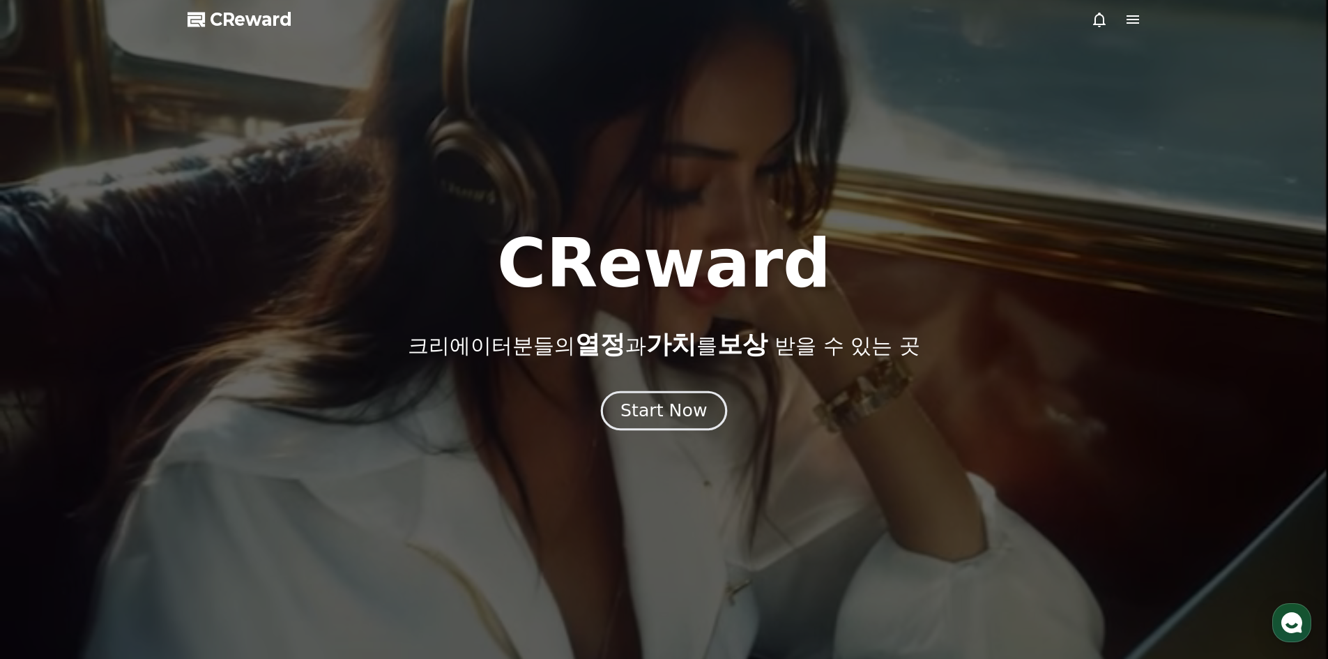
click at [641, 412] on div "Start Now" at bounding box center [663, 411] width 86 height 24
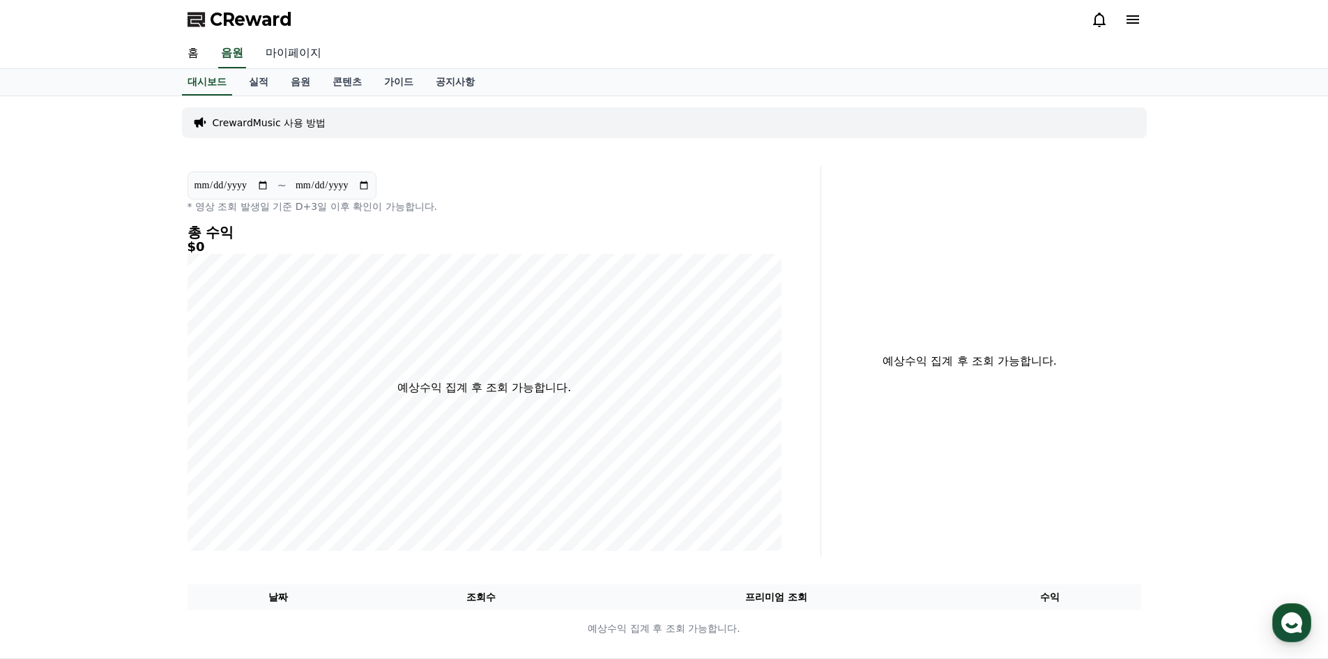
click at [271, 54] on link "마이페이지" at bounding box center [293, 53] width 78 height 29
select select "**********"
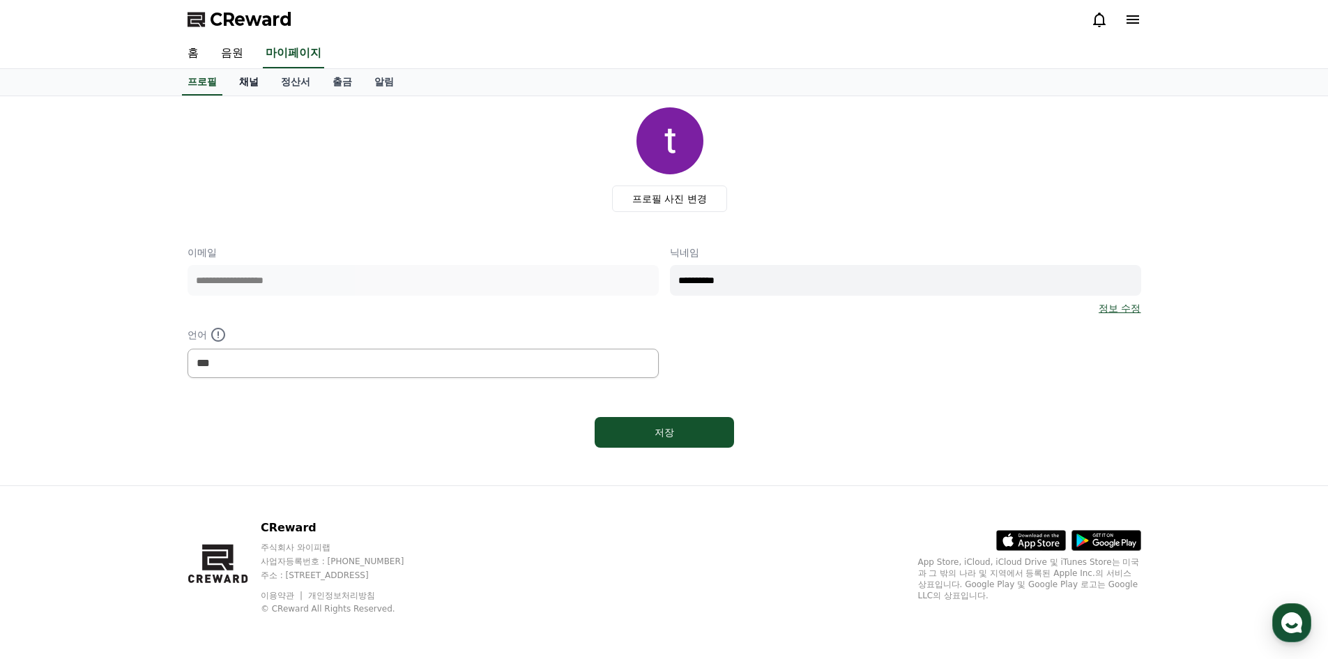
click at [251, 75] on link "채널" at bounding box center [249, 82] width 42 height 26
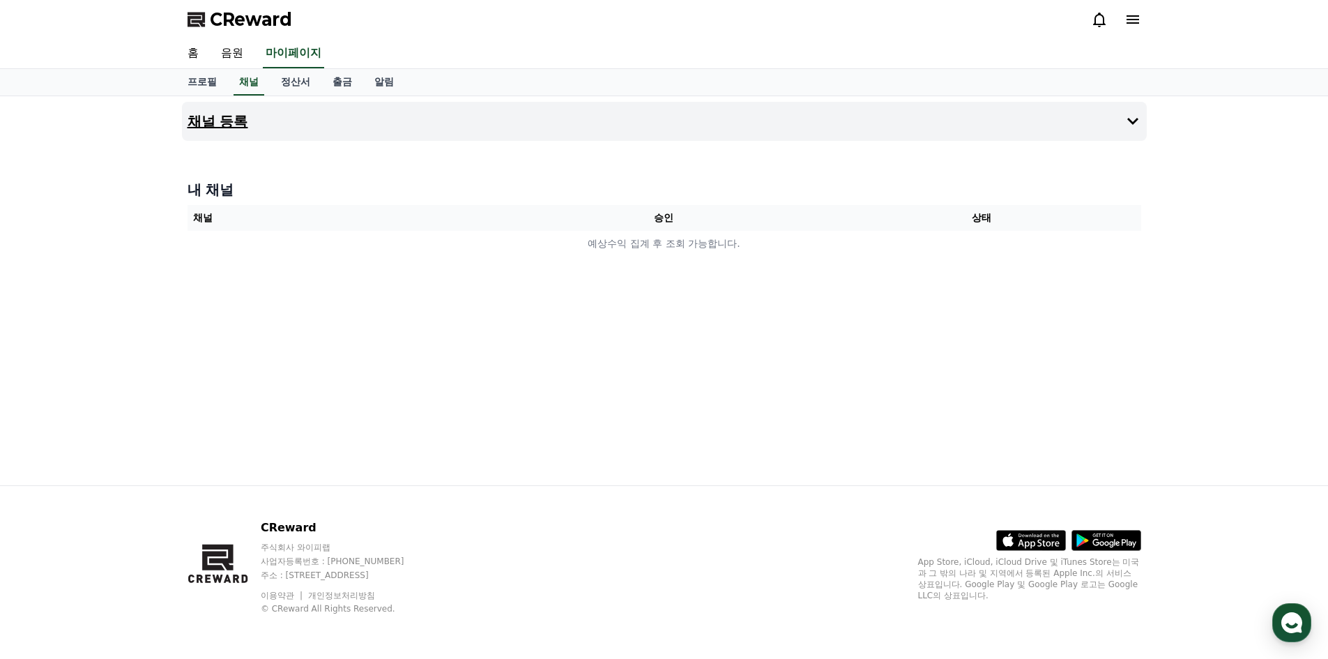
click at [422, 117] on button "채널 등록" at bounding box center [664, 121] width 965 height 39
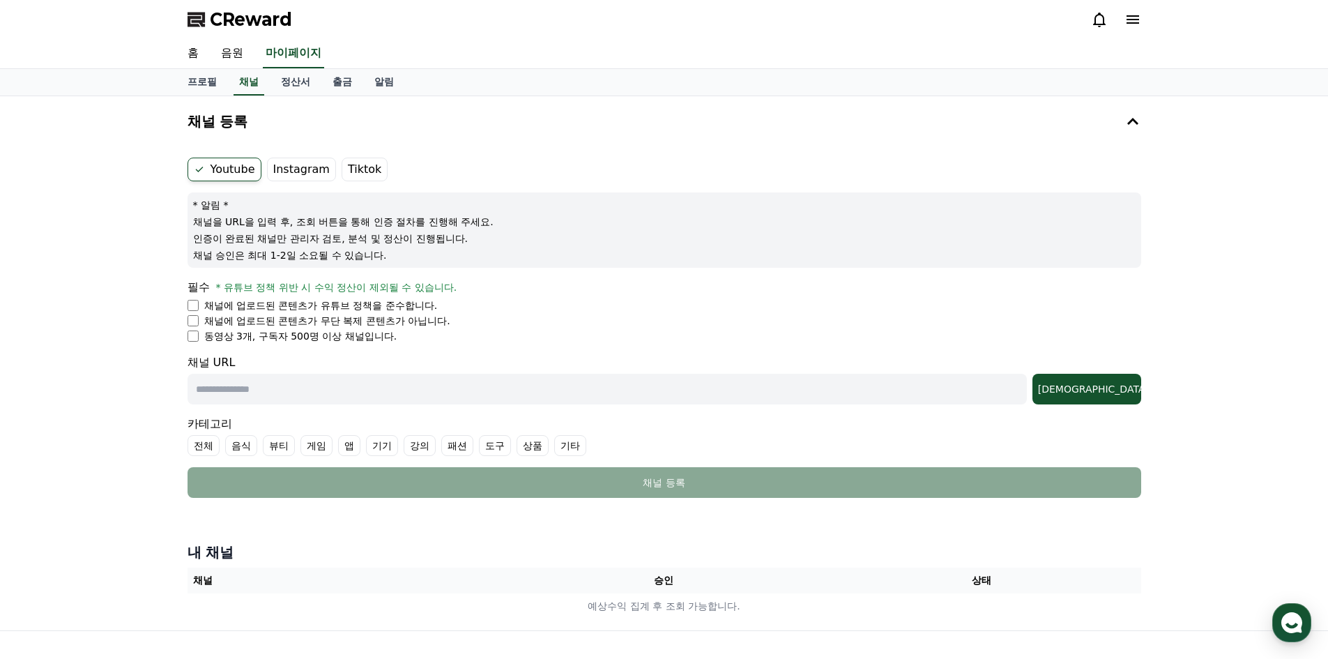
click at [344, 163] on label "Tiktok" at bounding box center [365, 170] width 46 height 24
click at [199, 78] on link "프로필" at bounding box center [202, 82] width 52 height 26
select select "**********"
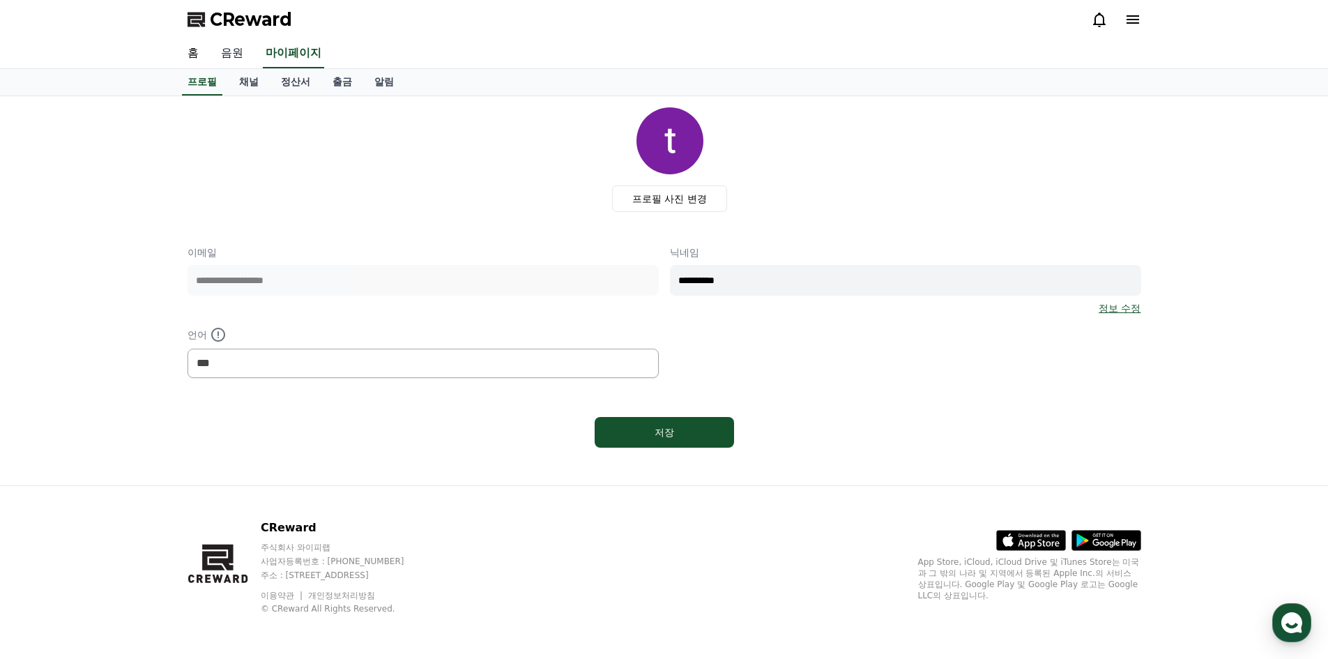
click at [238, 51] on link "음원" at bounding box center [232, 53] width 45 height 29
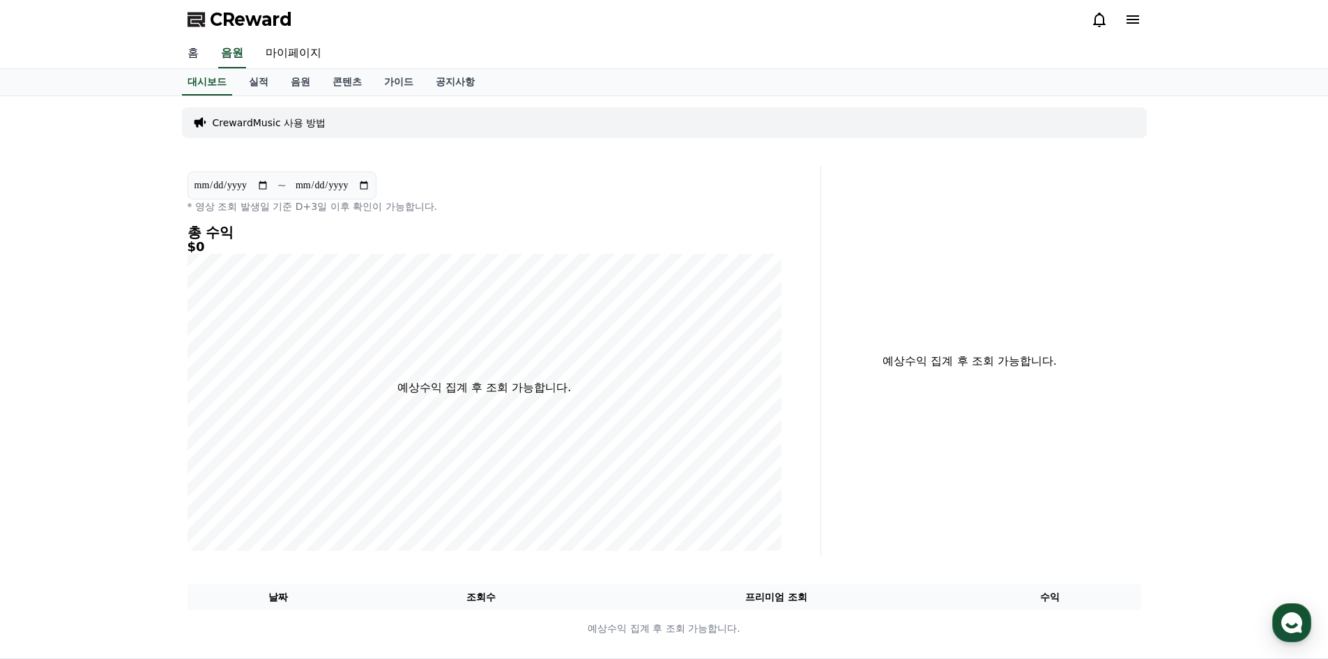
click at [197, 58] on link "홈" at bounding box center [192, 53] width 33 height 29
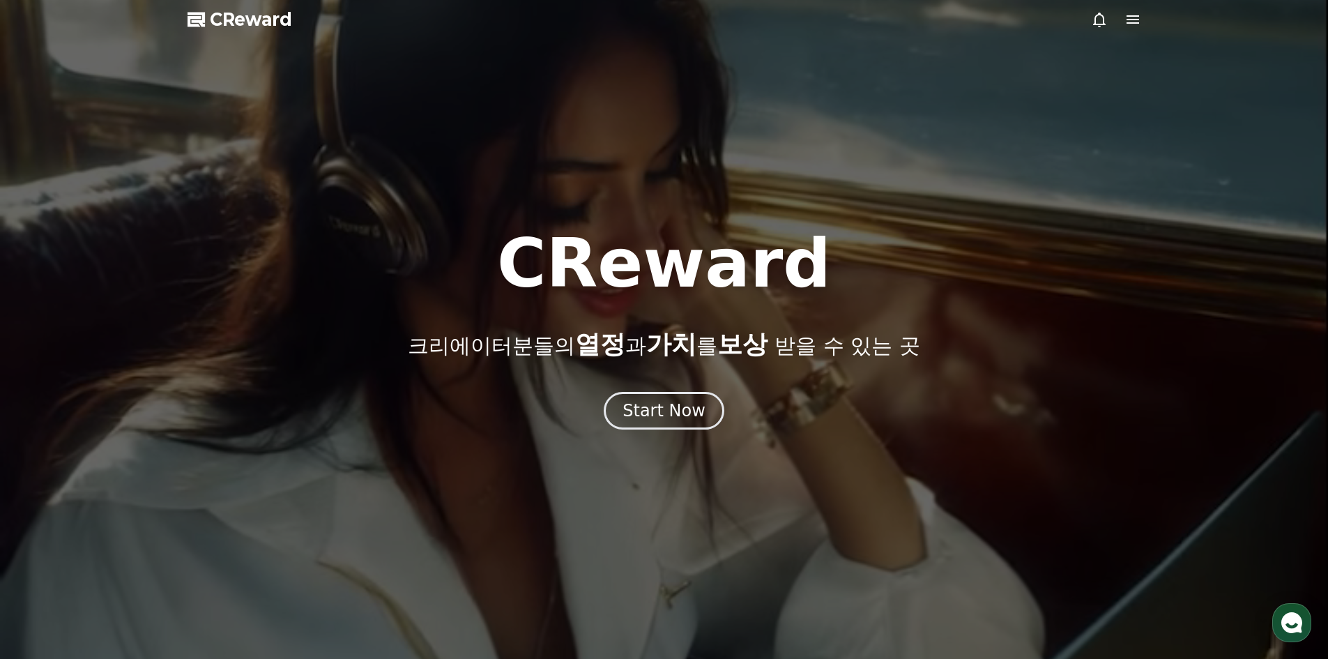
click at [1134, 24] on icon at bounding box center [1133, 19] width 13 height 8
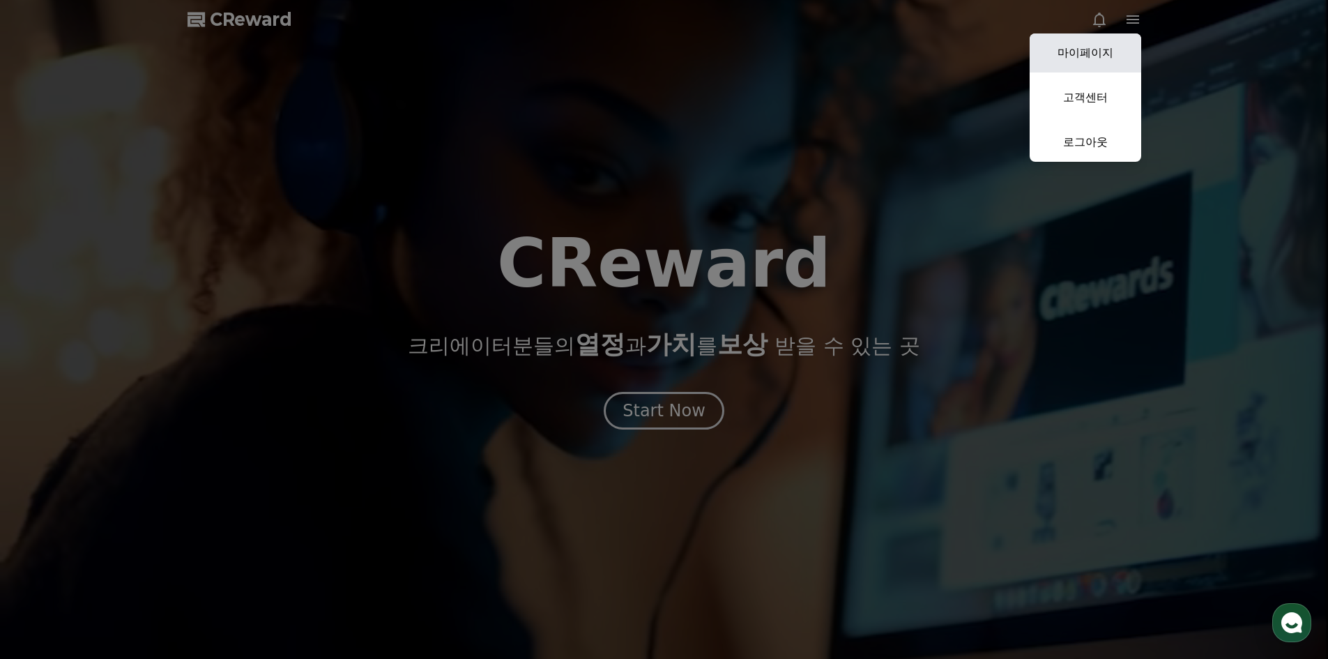
click at [1103, 59] on link "마이페이지" at bounding box center [1086, 52] width 112 height 39
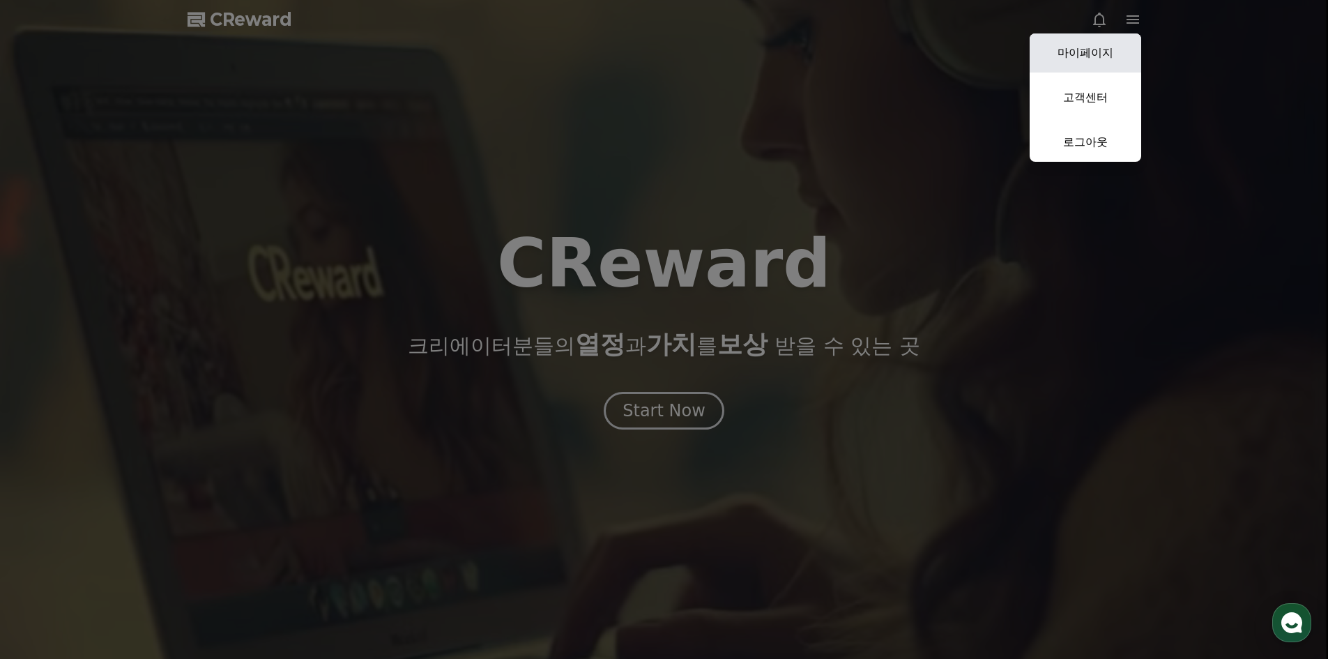
select select "**********"
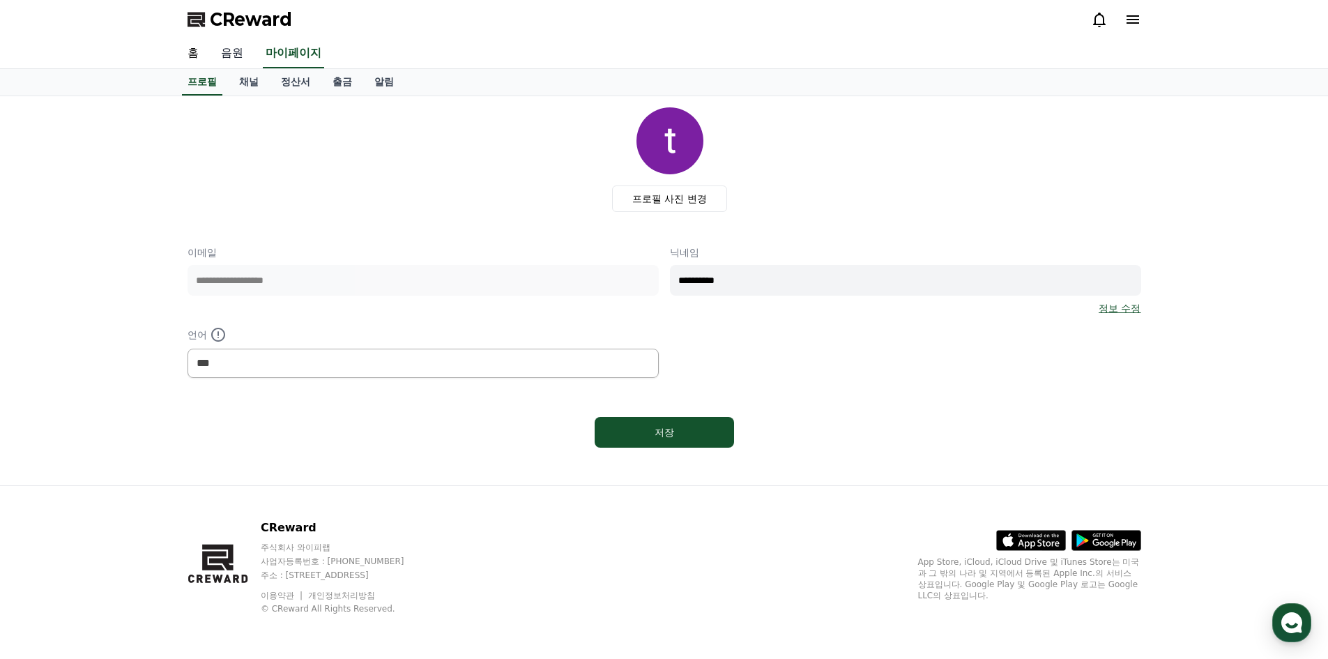
click at [241, 58] on link "음원" at bounding box center [232, 53] width 45 height 29
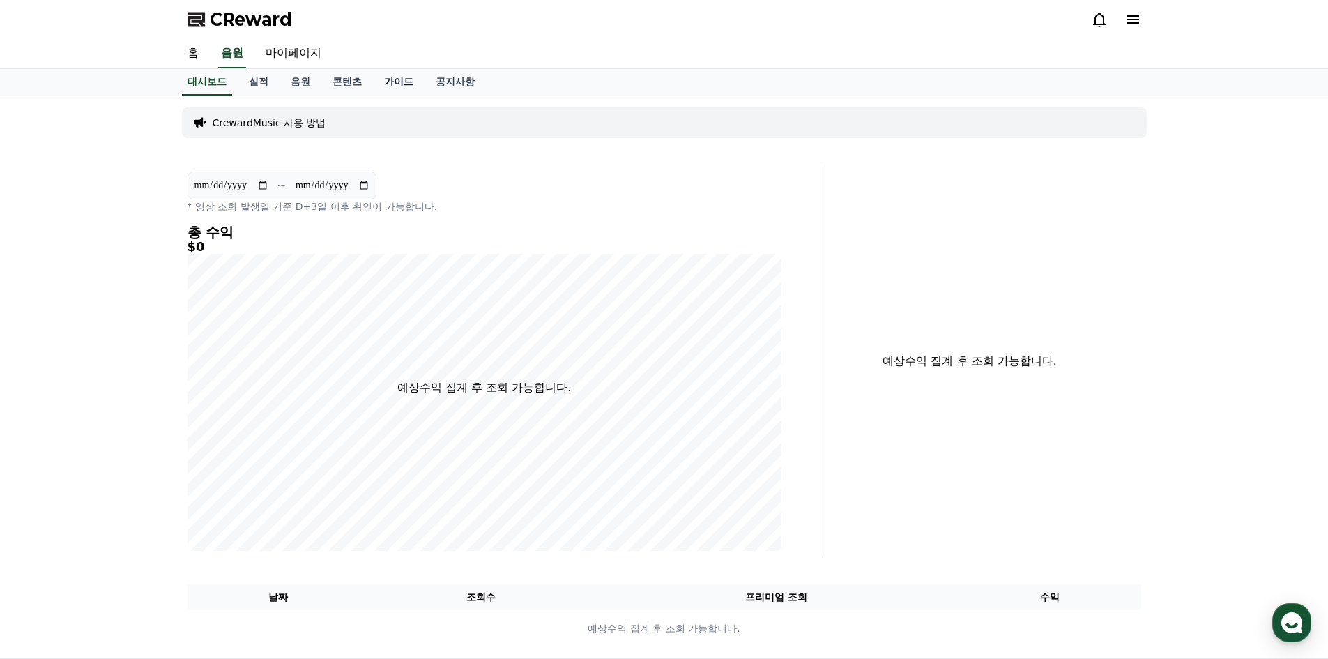
click at [397, 87] on link "가이드" at bounding box center [399, 82] width 52 height 26
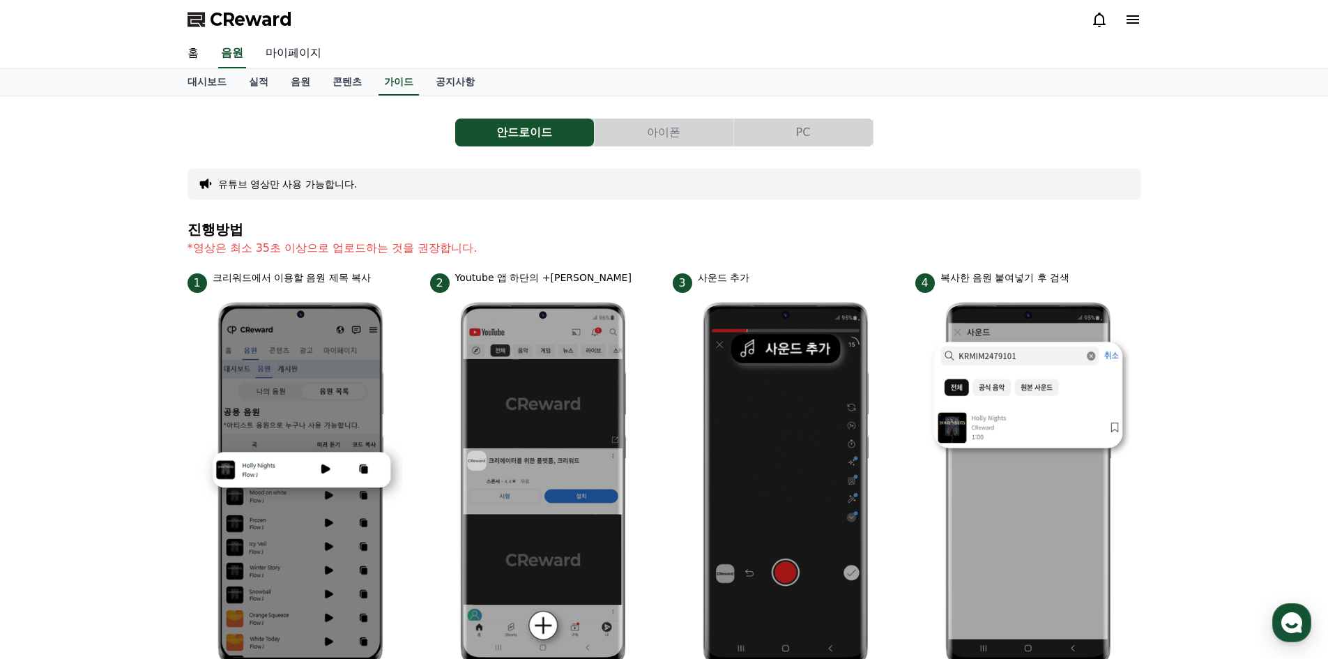
click at [303, 52] on link "마이페이지" at bounding box center [293, 53] width 78 height 29
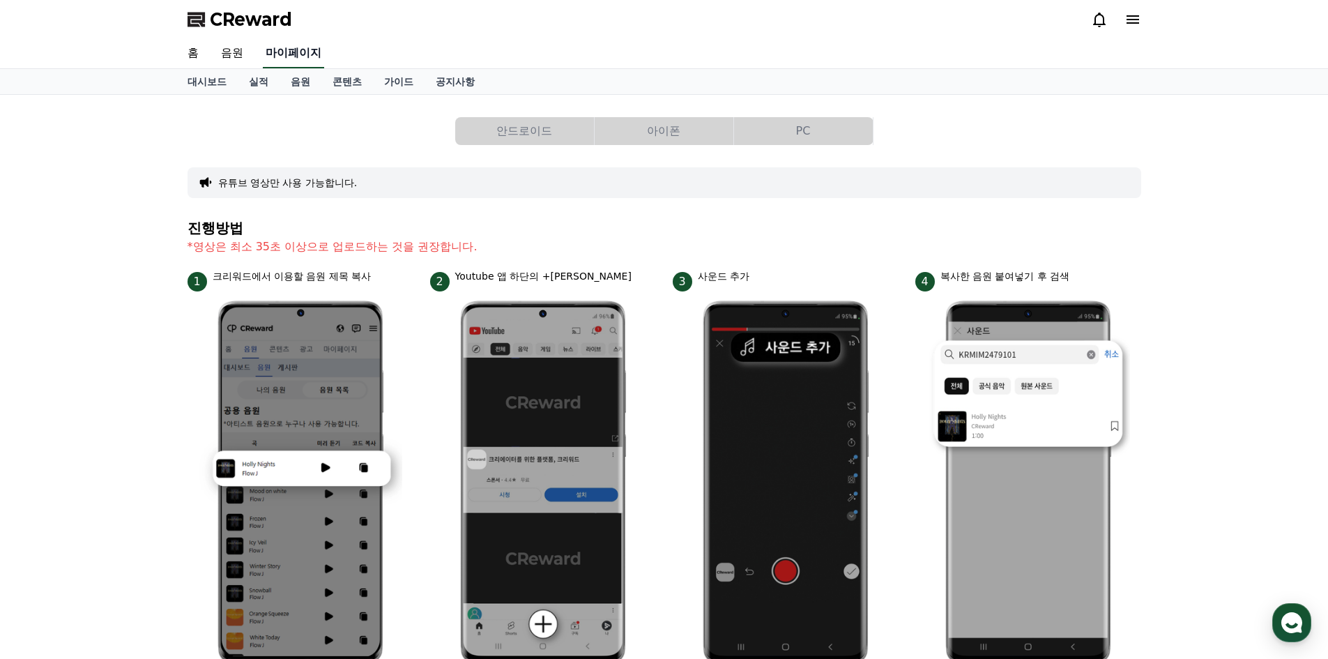
select select "**********"
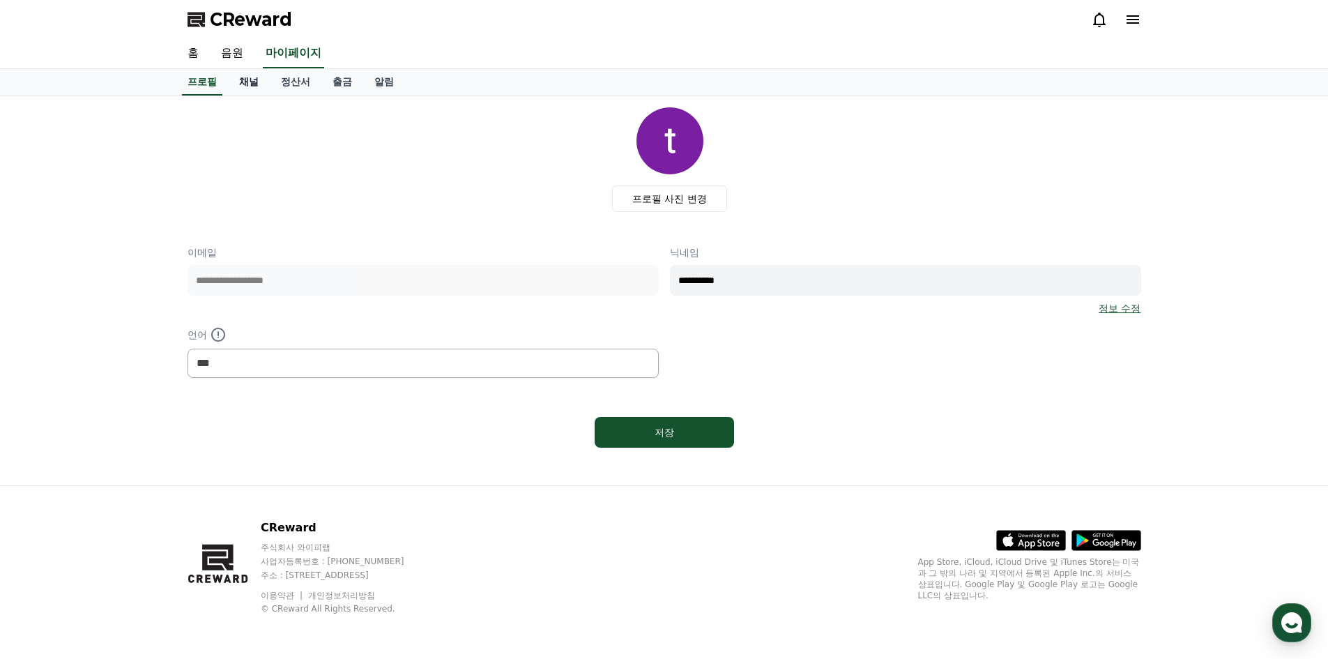
click at [252, 85] on link "채널" at bounding box center [249, 82] width 42 height 26
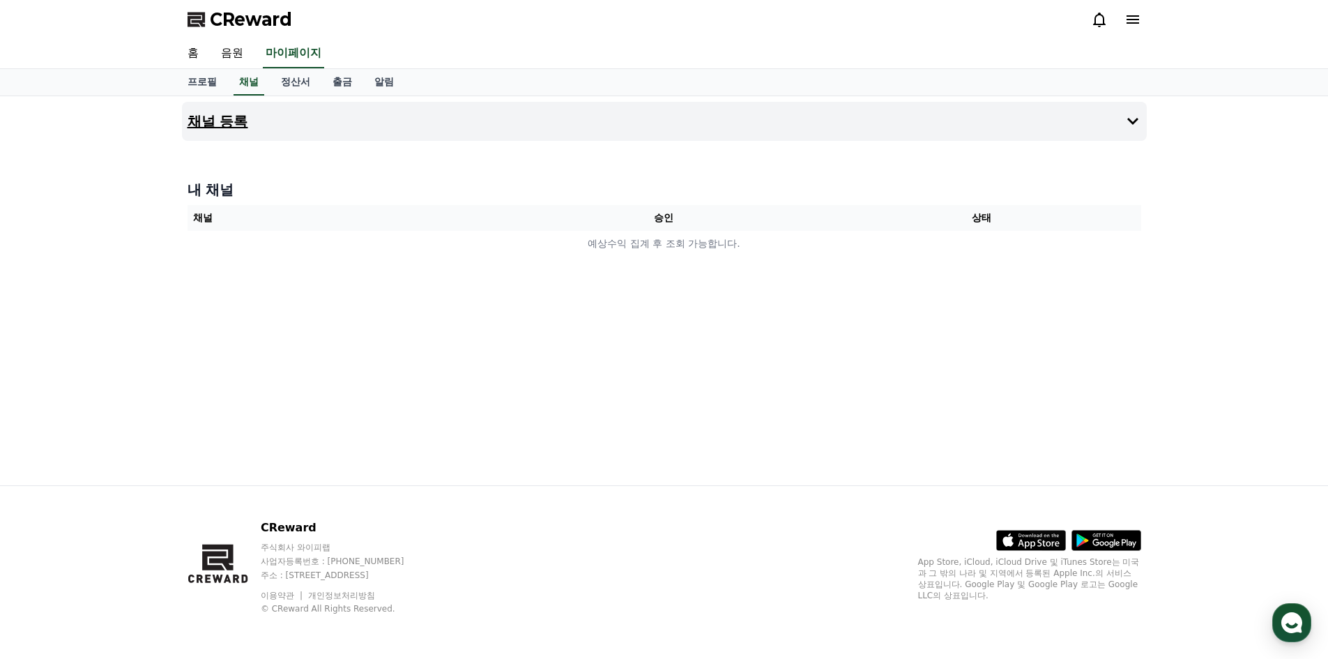
click at [307, 121] on button "채널 등록" at bounding box center [664, 121] width 965 height 39
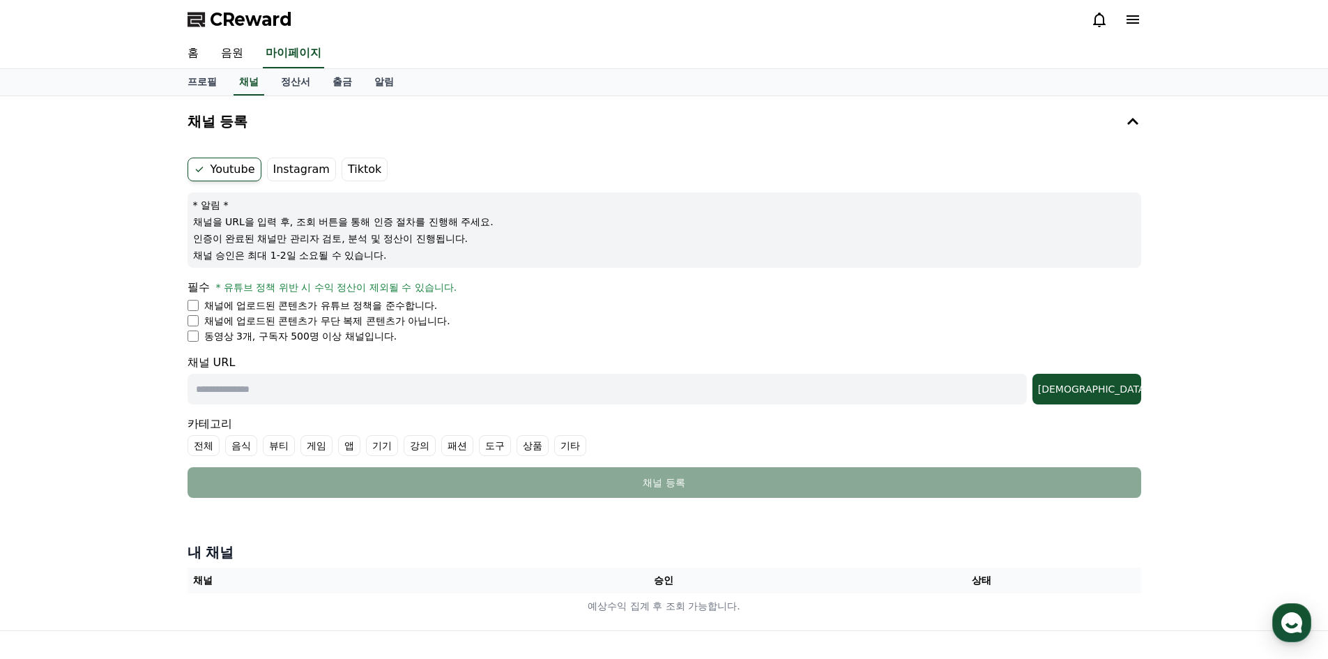
click at [306, 167] on label "Instagram" at bounding box center [301, 170] width 69 height 24
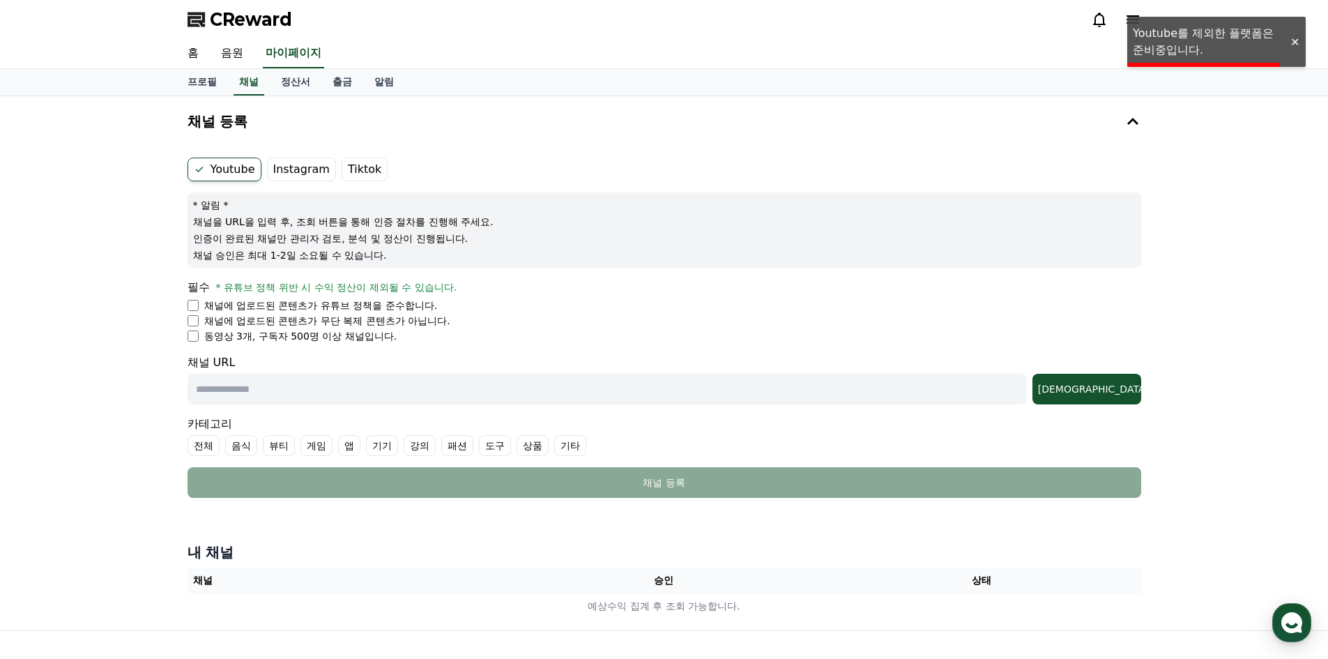
click at [350, 172] on label "Tiktok" at bounding box center [365, 170] width 46 height 24
